Goal: Find specific page/section: Find specific page/section

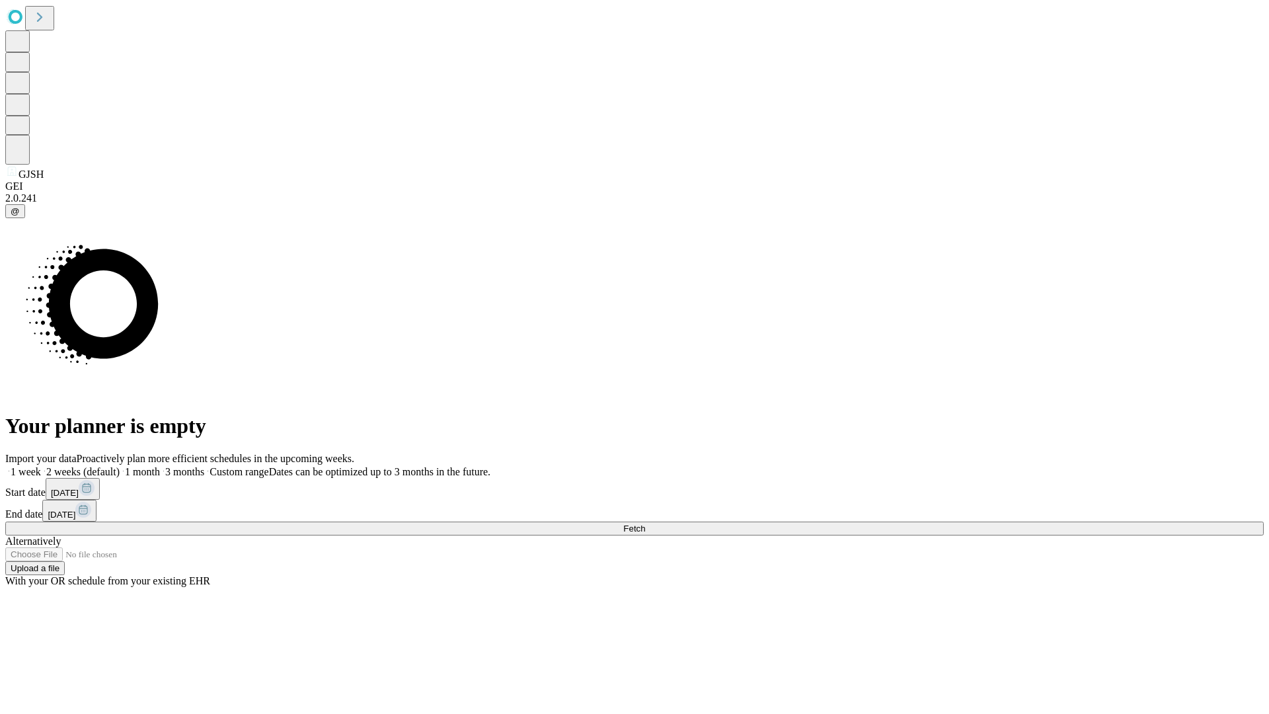
click at [645, 523] on span "Fetch" at bounding box center [634, 528] width 22 height 10
